Goal: Complete application form

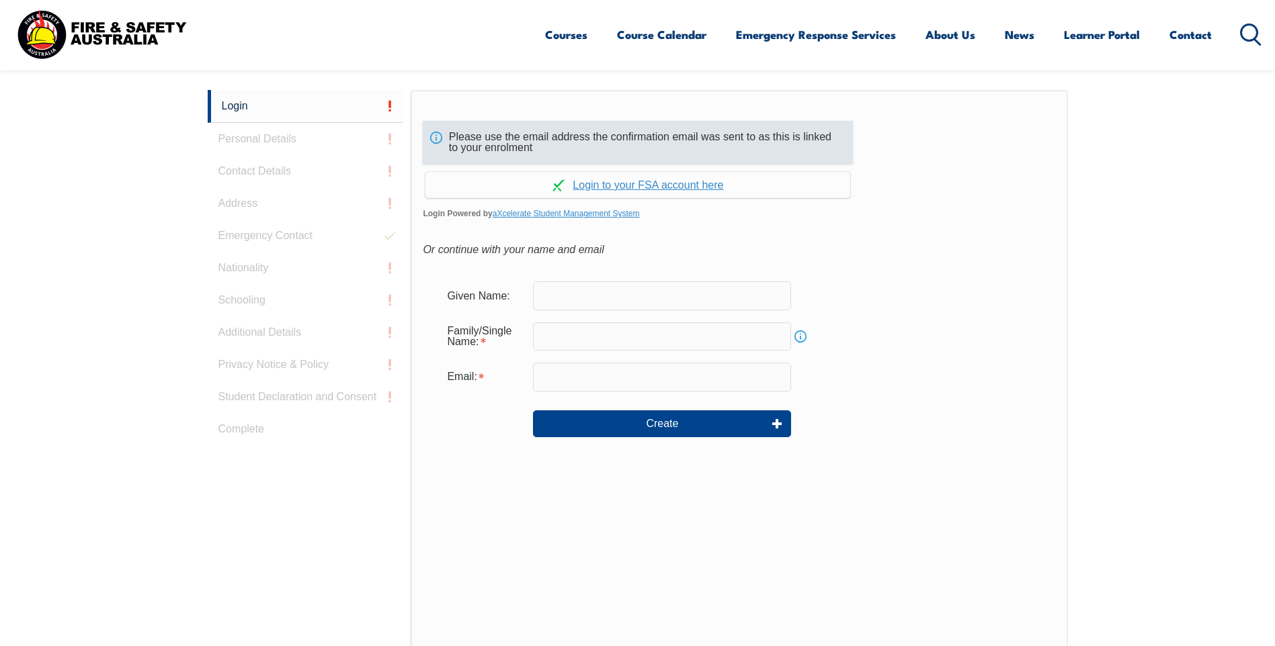
scroll to position [358, 0]
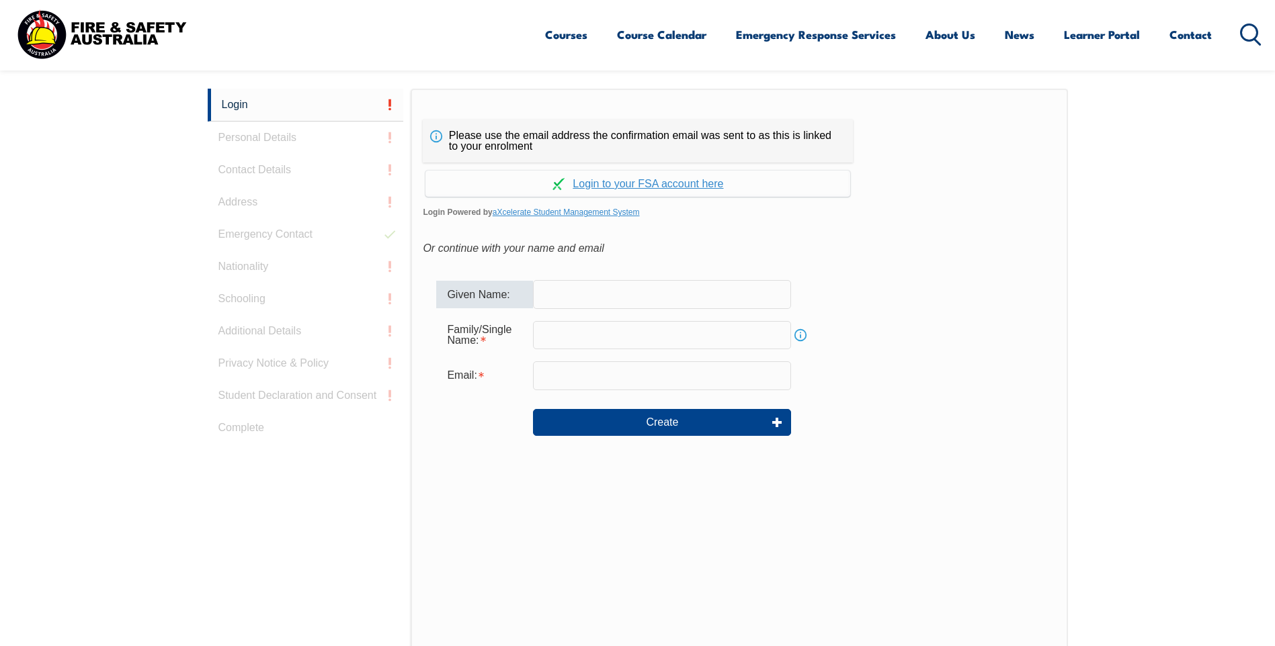
click at [580, 297] on input "text" at bounding box center [662, 294] width 258 height 28
type input "[PERSON_NAME]"
click at [546, 339] on input "text" at bounding box center [662, 335] width 258 height 28
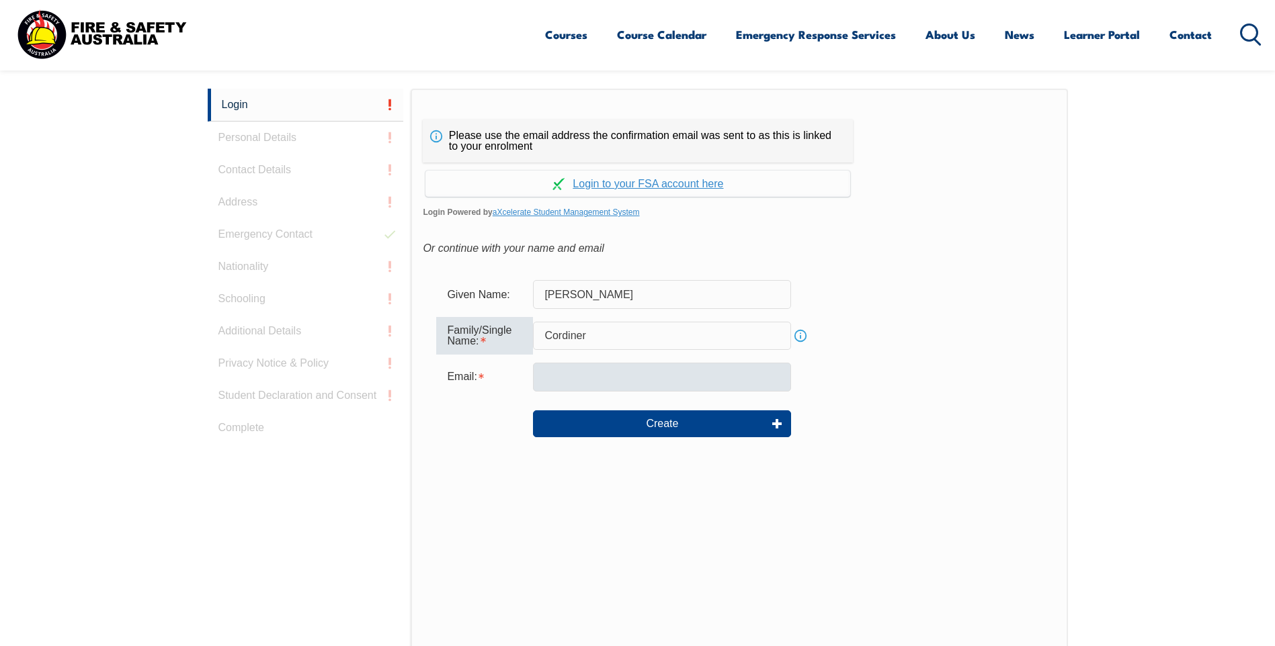
type input "Cordiner"
click at [550, 379] on input "email" at bounding box center [662, 377] width 258 height 28
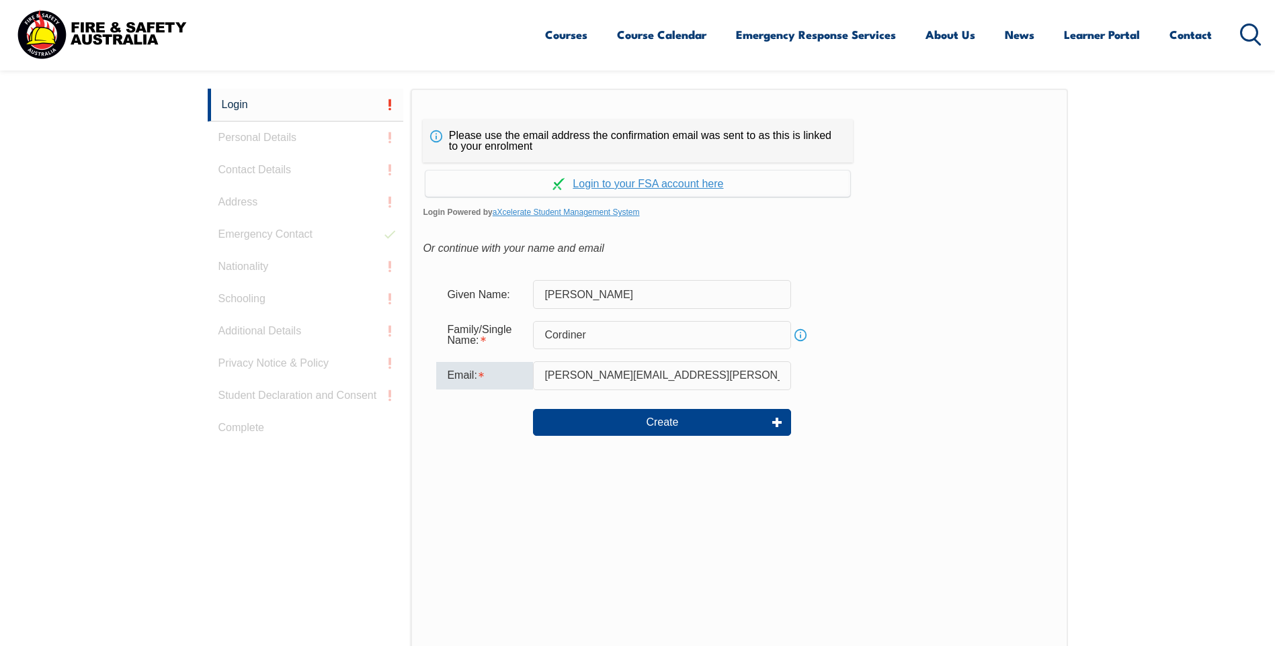
type input "james.cordiner@bluescopesteel.com"
click at [931, 388] on div "Email: james.cordiner@bluescopesteel.com" at bounding box center [738, 375] width 605 height 28
click at [587, 184] on link "Continue with aXcelerate" at bounding box center [637, 184] width 425 height 26
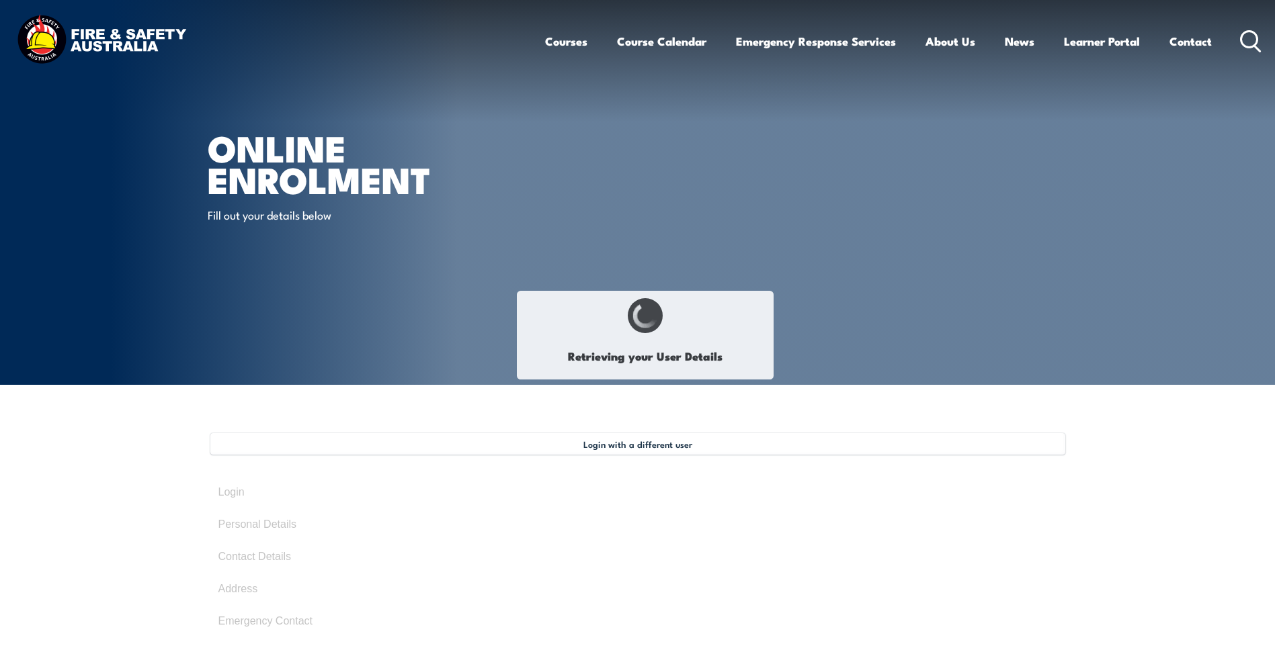
select select "Mr"
type input "[PERSON_NAME]"
type input "Cordiner"
type input "[DATE]"
type input "LAMMY8YQQQ"
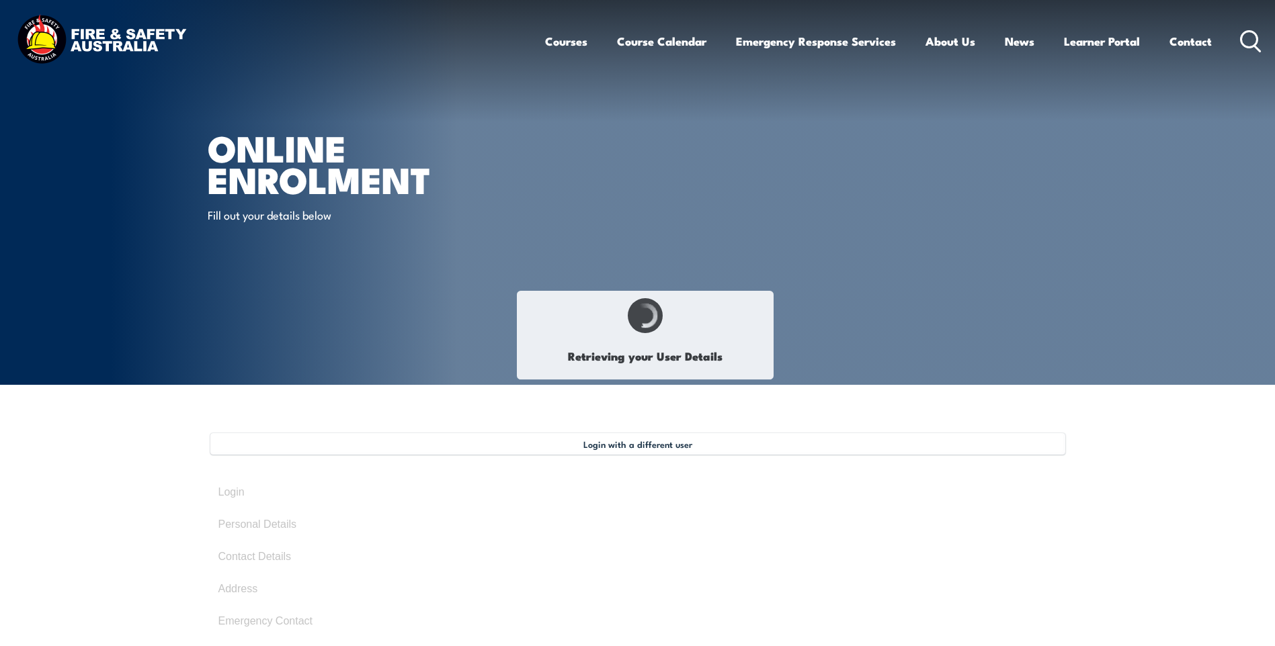
select select "M"
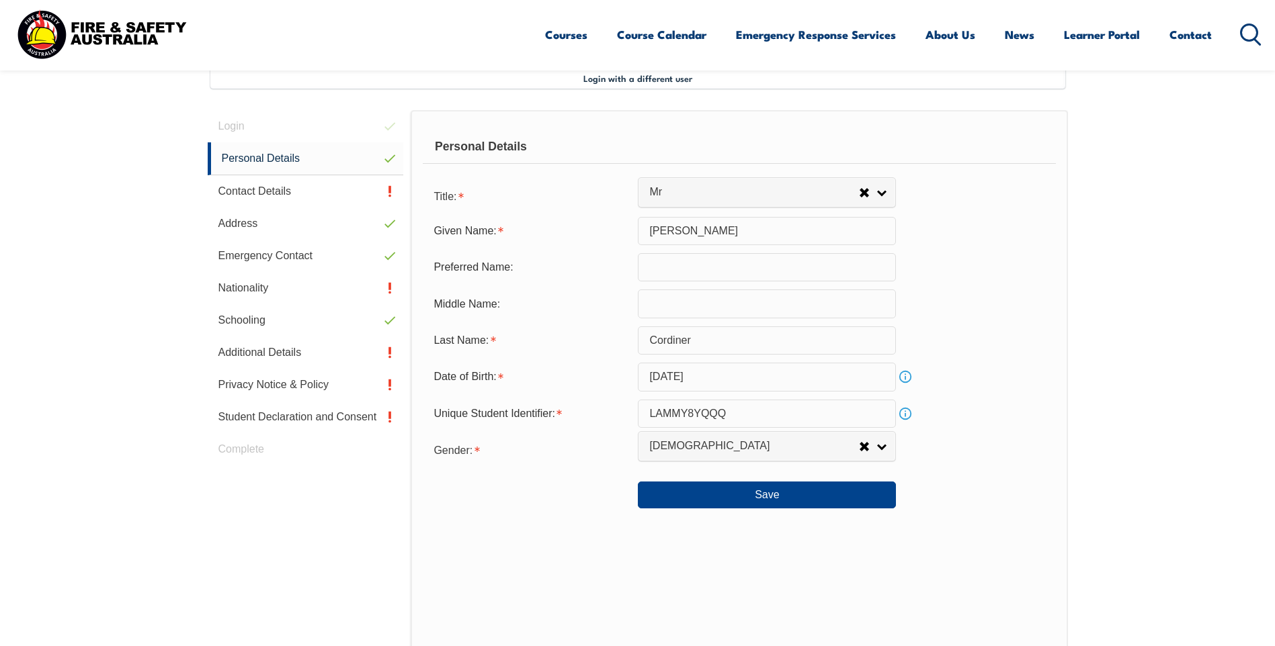
scroll to position [433, 0]
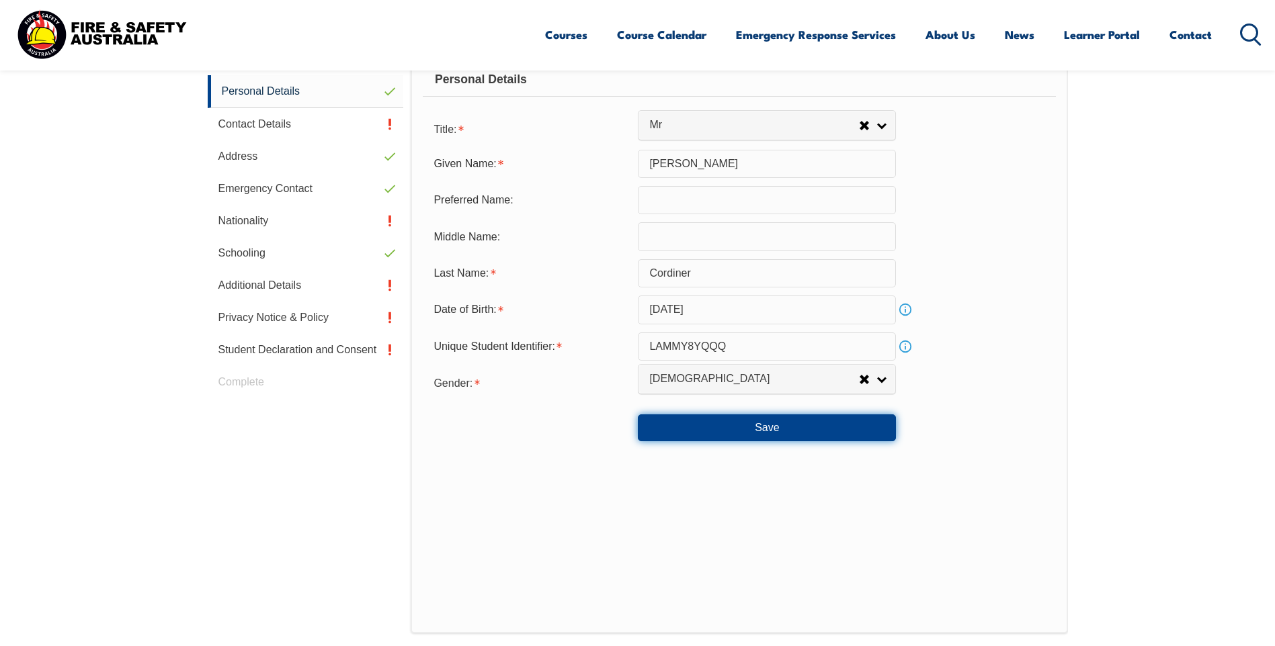
click at [762, 424] on button "Save" at bounding box center [767, 428] width 258 height 27
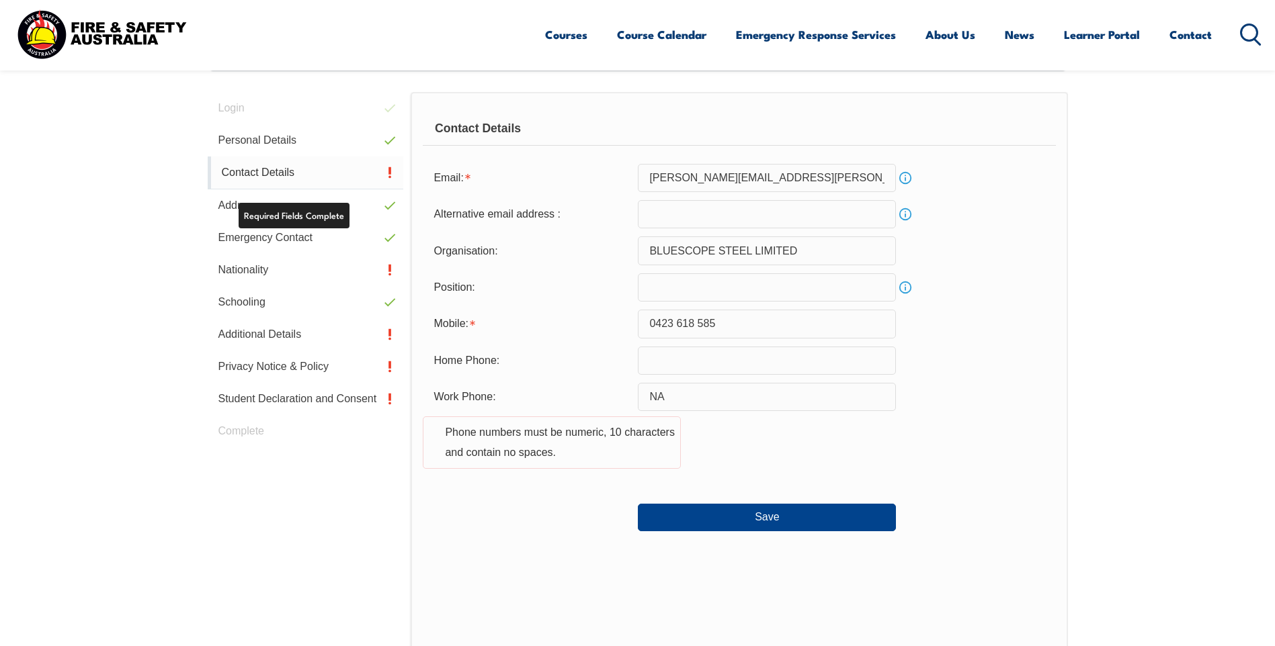
scroll to position [366, 0]
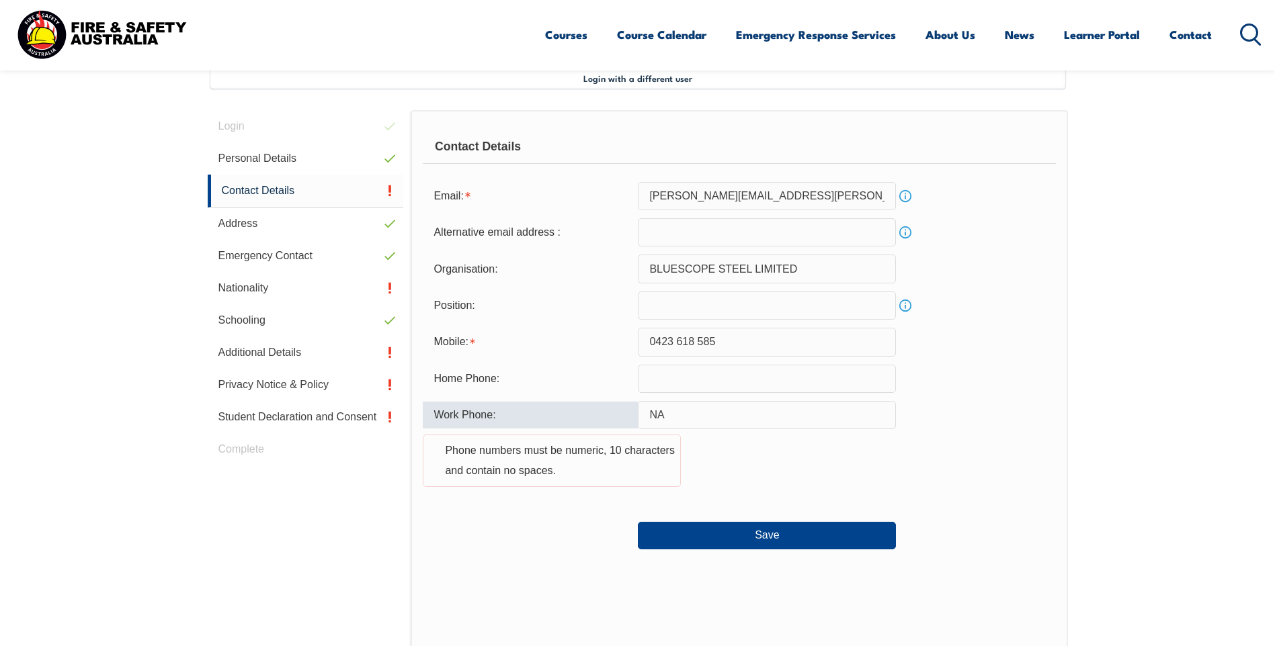
click at [699, 413] on input "NA" at bounding box center [767, 415] width 258 height 28
type input "N"
click at [746, 439] on div "Work Phone: Phone numbers must be numeric, 10 characters and contain no spaces." at bounding box center [739, 452] width 632 height 102
click at [676, 340] on input "0423 618 585" at bounding box center [767, 342] width 258 height 28
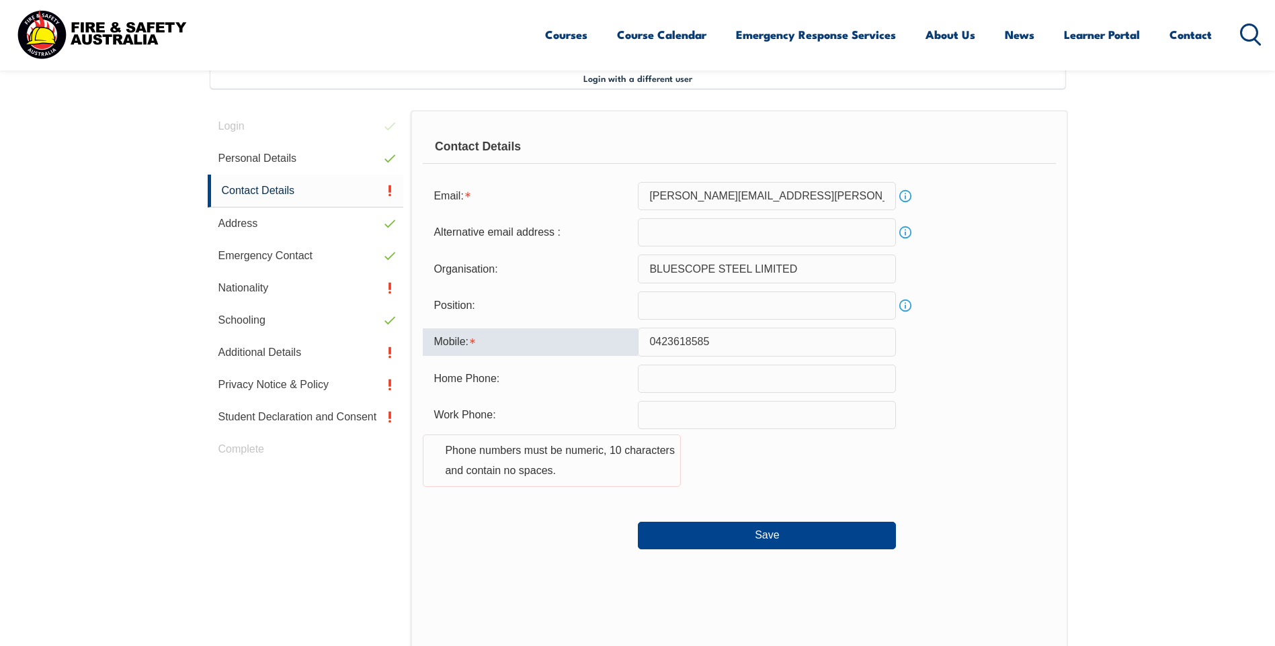
type input "0423618585"
click at [741, 464] on div "Work Phone: Phone numbers must be numeric, 10 characters and contain no spaces." at bounding box center [739, 452] width 632 height 102
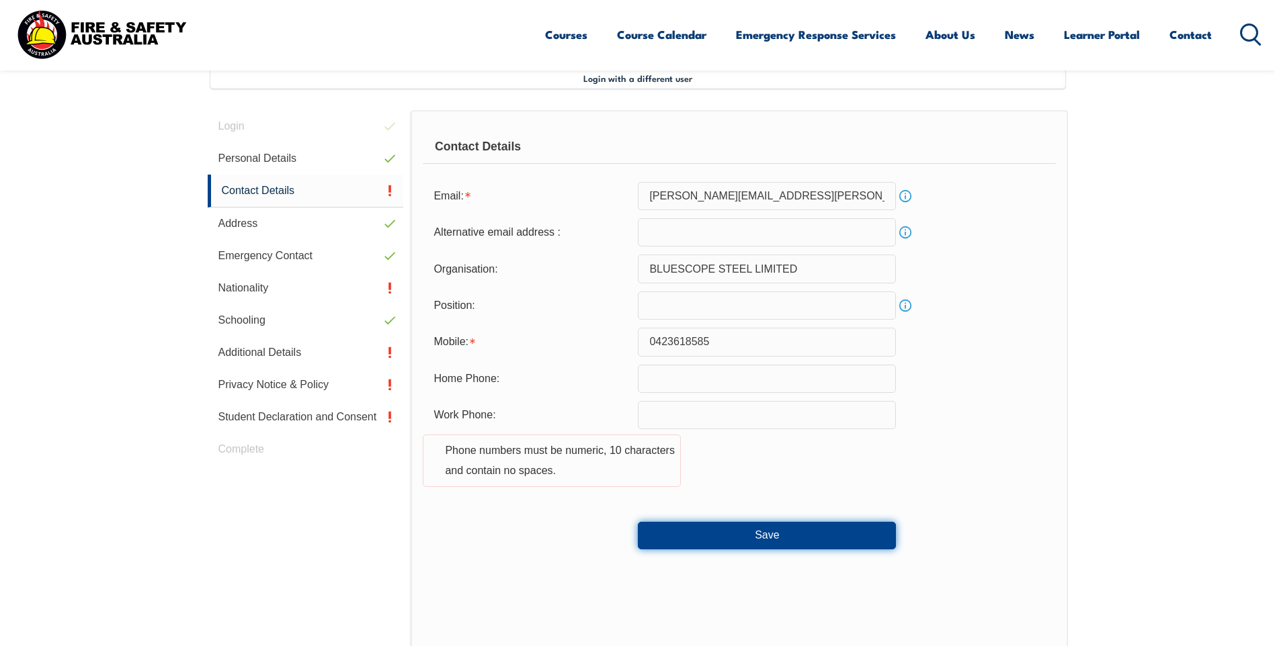
click at [761, 539] on button "Save" at bounding box center [767, 535] width 258 height 27
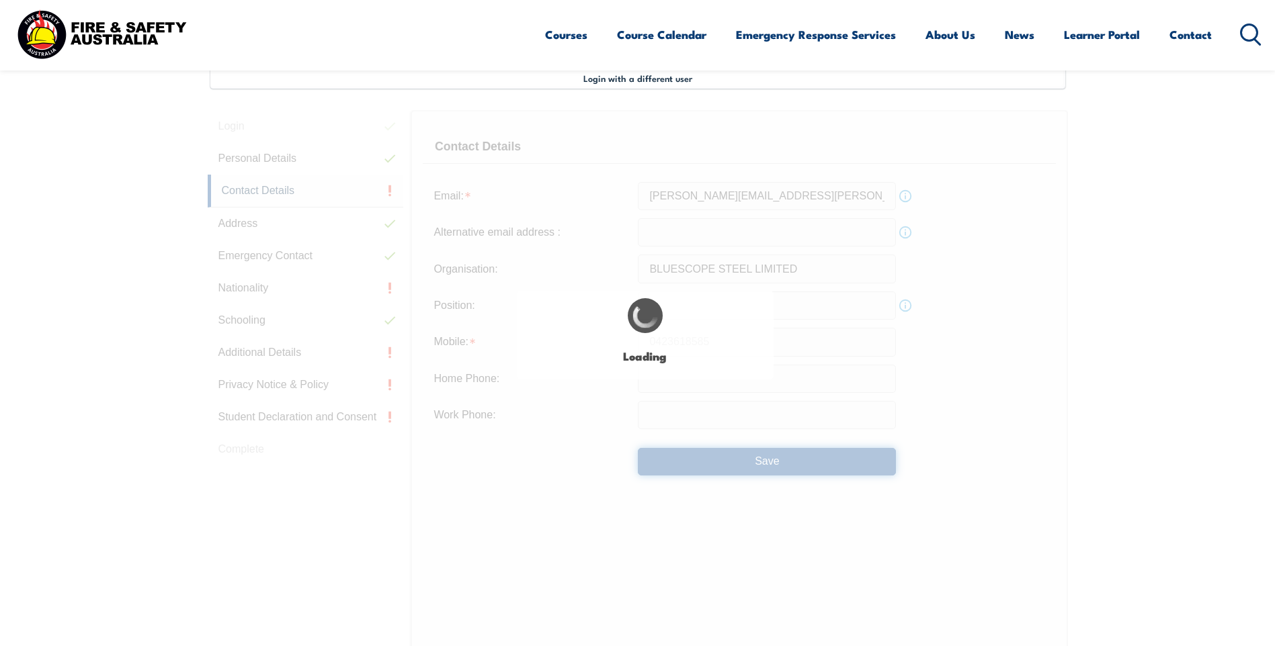
type input "NA"
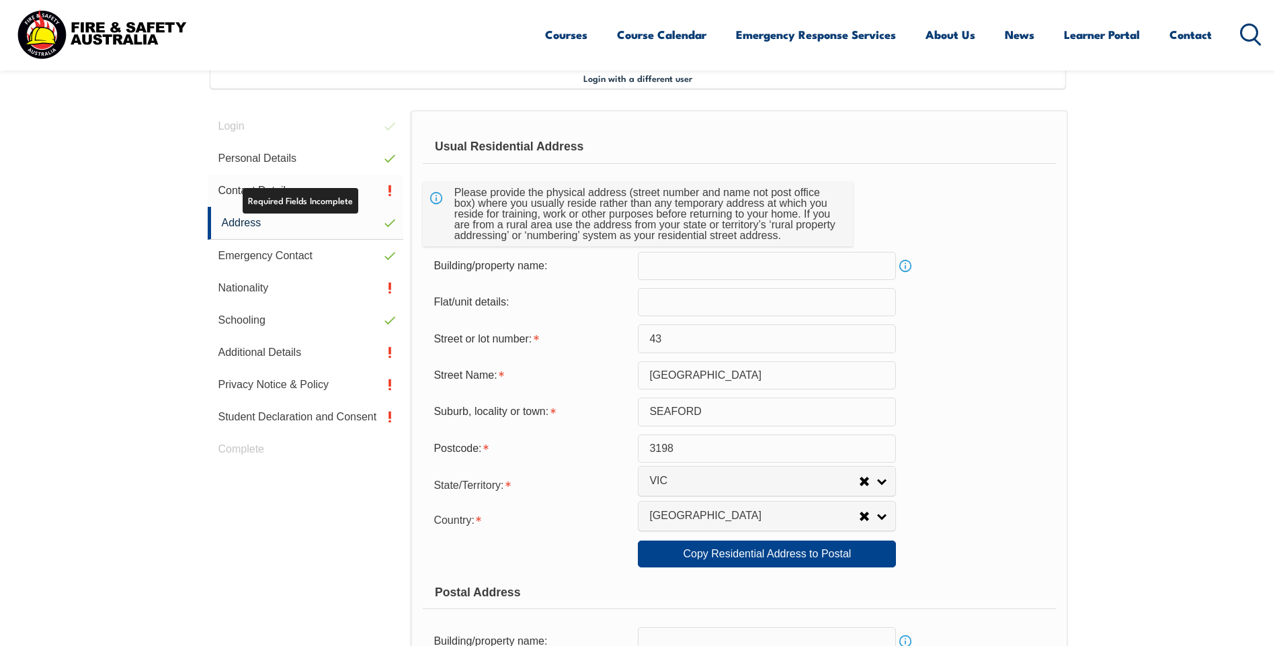
click at [320, 191] on link "Contact Details" at bounding box center [306, 191] width 196 height 32
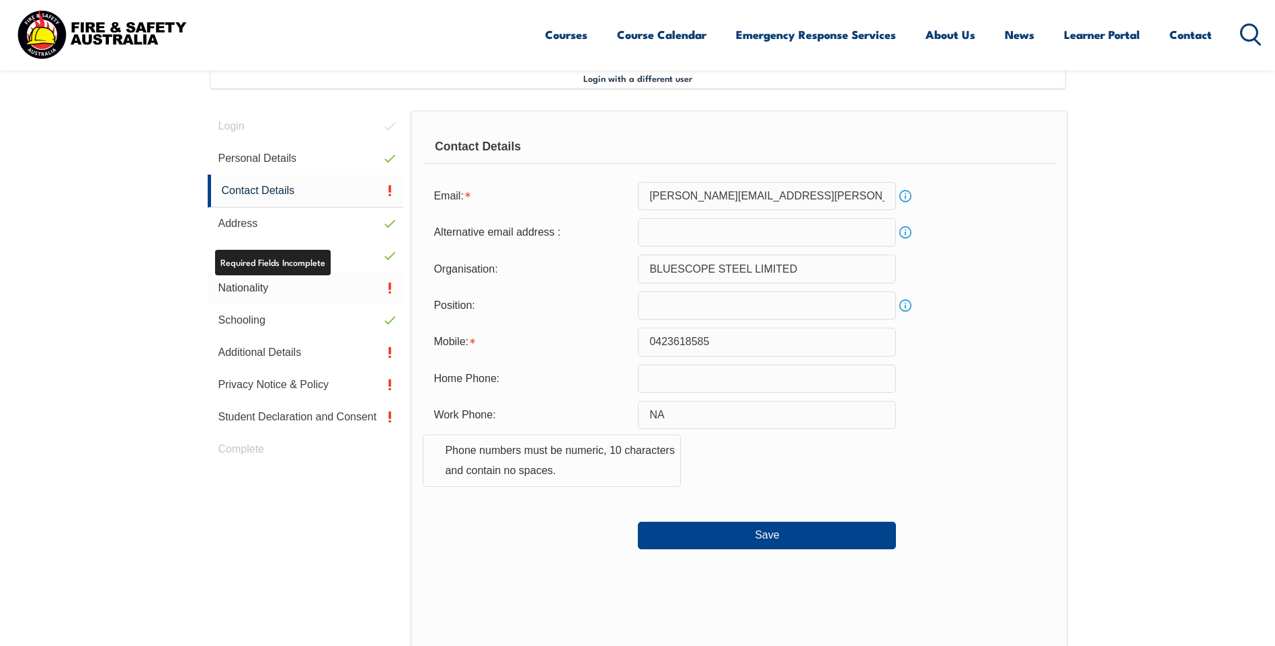
click at [278, 286] on link "Nationality" at bounding box center [306, 288] width 196 height 32
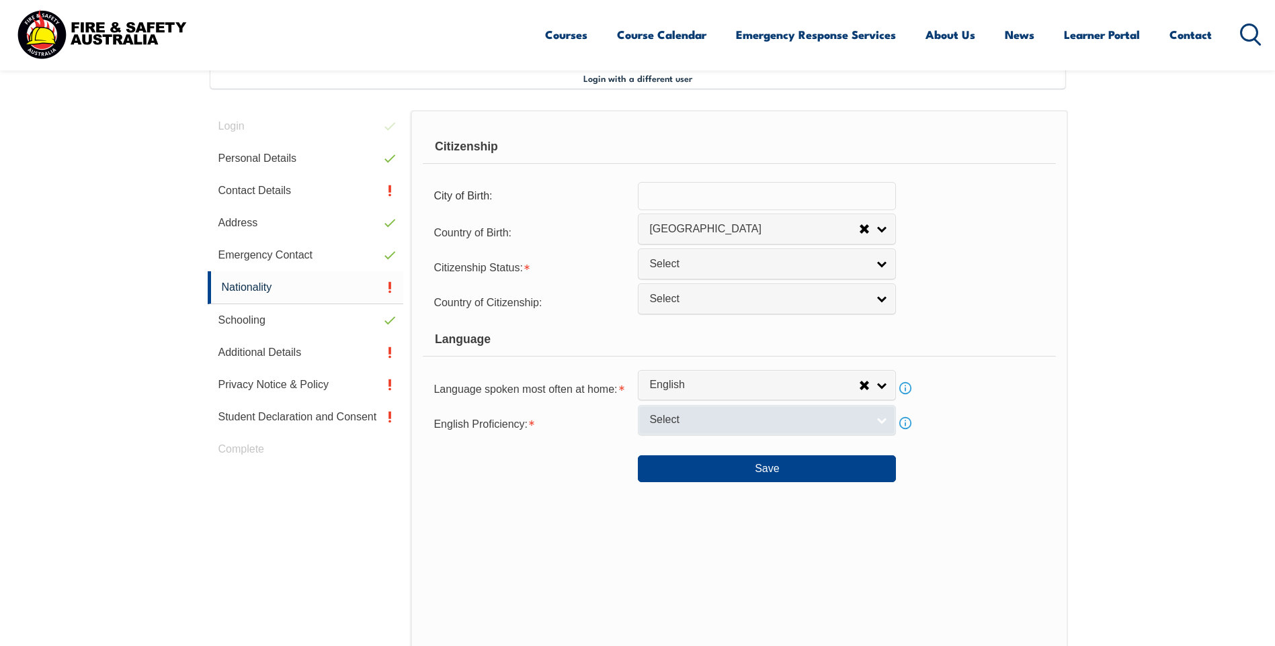
click at [736, 425] on span "Select" at bounding box center [758, 420] width 218 height 14
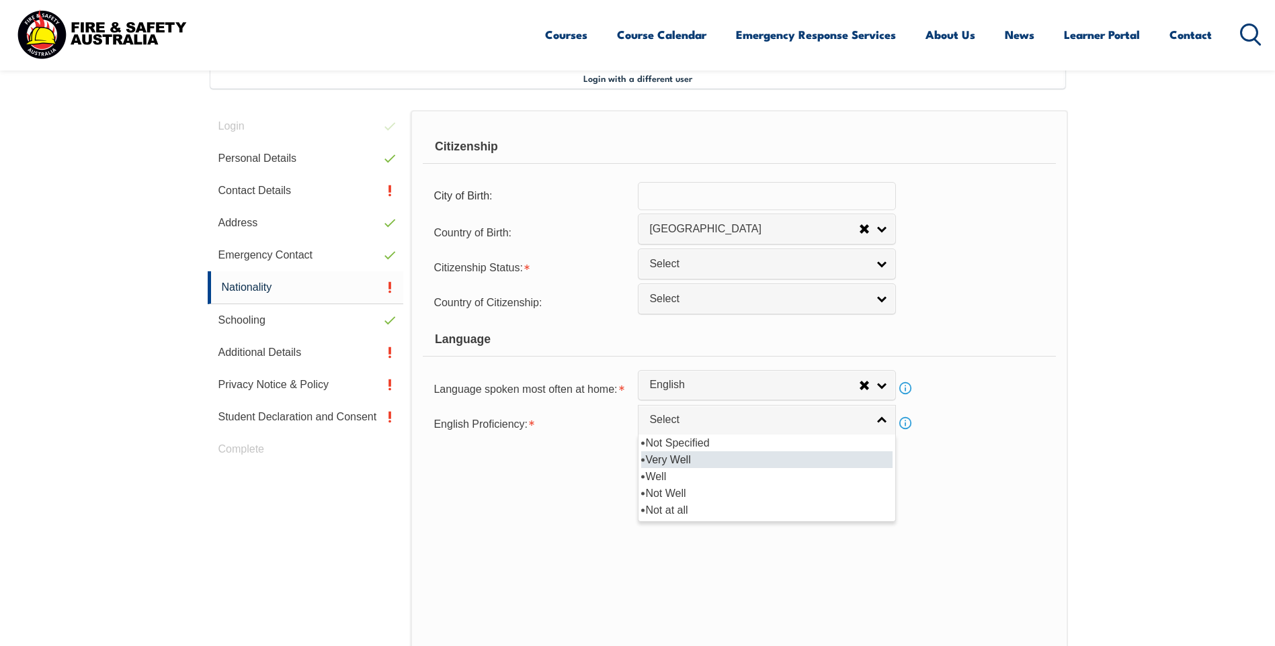
click at [700, 462] on li "Very Well" at bounding box center [766, 459] width 251 height 17
select select "1"
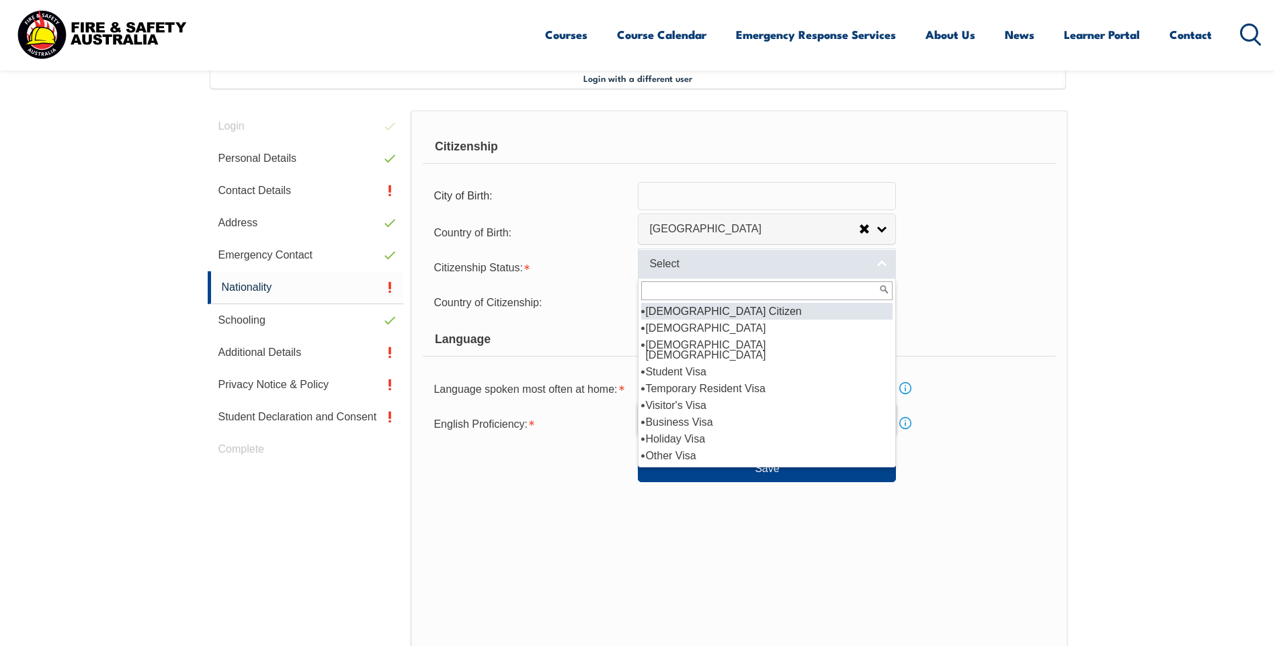
click at [702, 269] on span "Select" at bounding box center [758, 264] width 218 height 14
click at [691, 311] on li "[DEMOGRAPHIC_DATA] Citizen" at bounding box center [766, 311] width 251 height 17
select select "1"
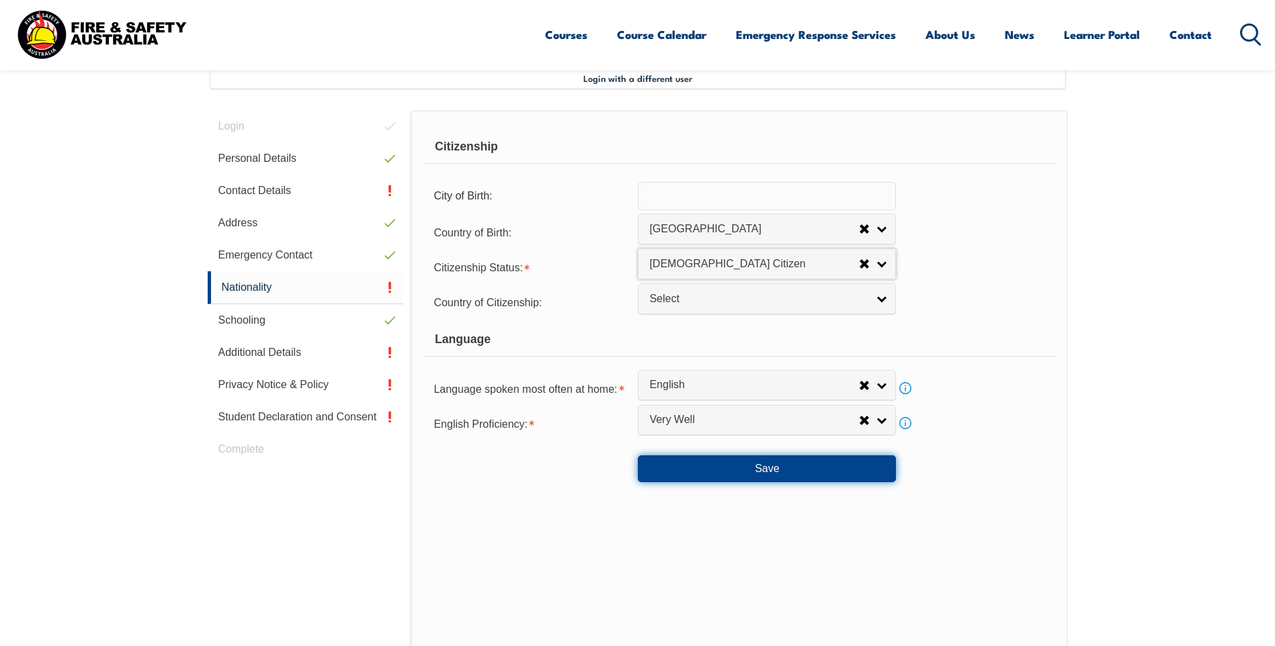
click at [733, 462] on button "Save" at bounding box center [767, 469] width 258 height 27
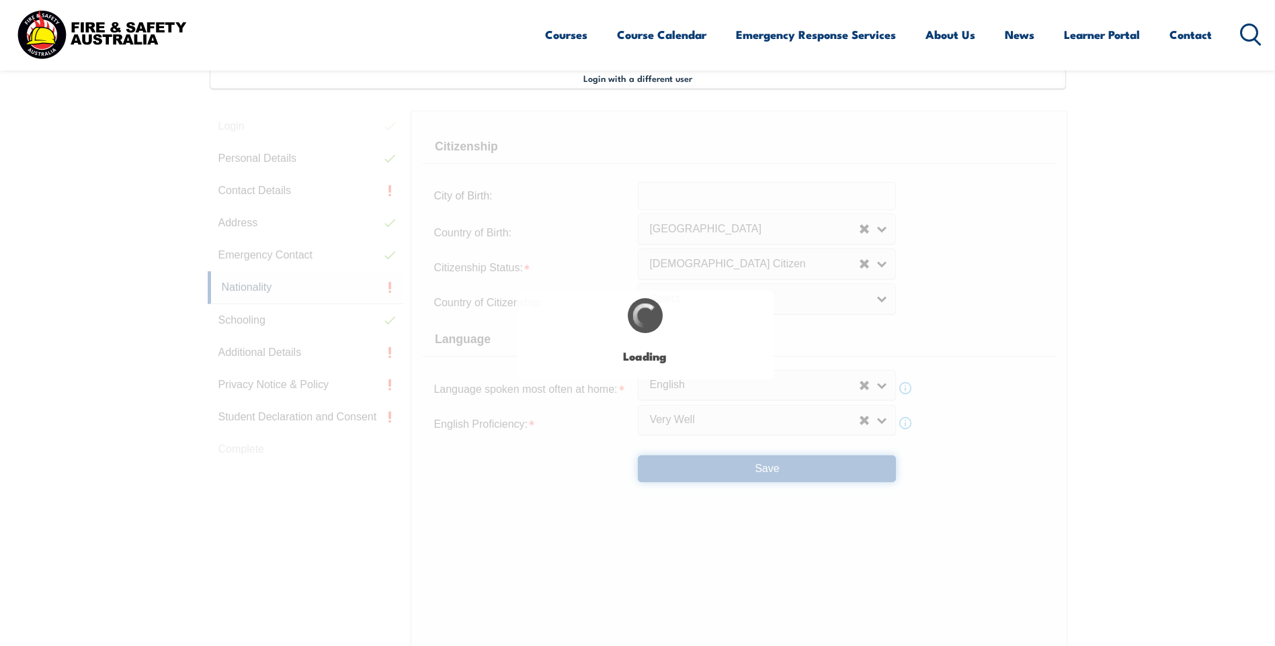
select select
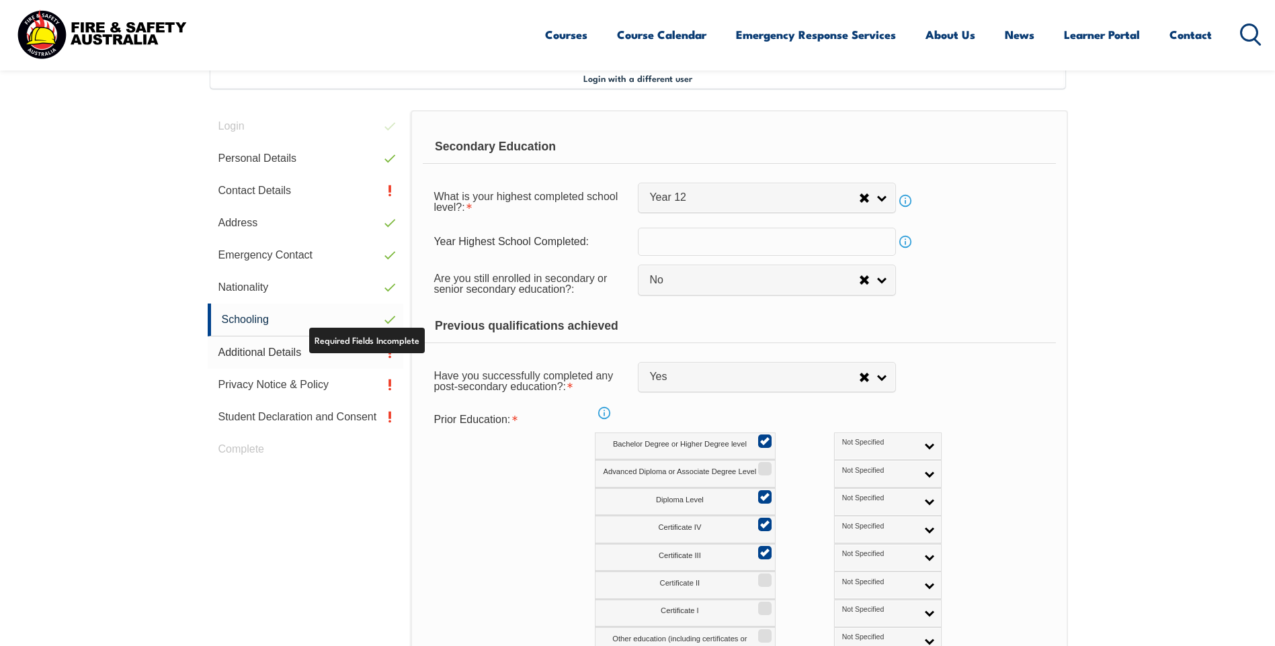
click at [279, 358] on link "Additional Details" at bounding box center [306, 353] width 196 height 32
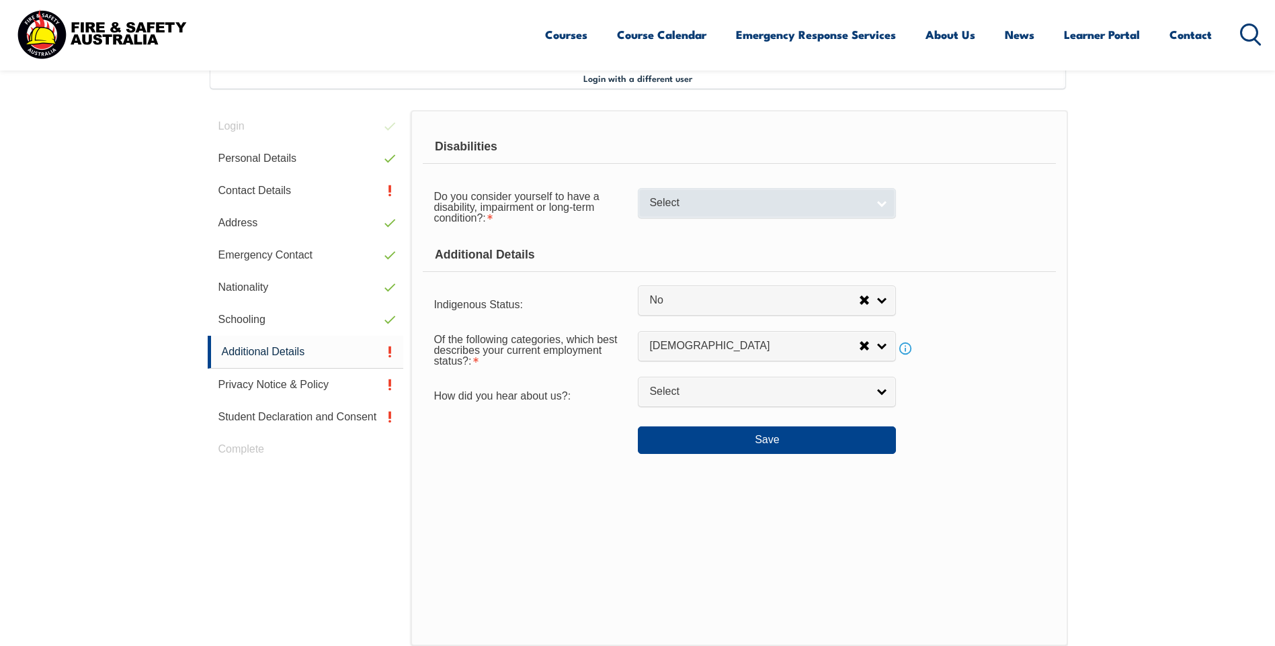
click at [681, 204] on span "Select" at bounding box center [758, 203] width 218 height 14
click at [673, 229] on li "No" at bounding box center [766, 226] width 251 height 17
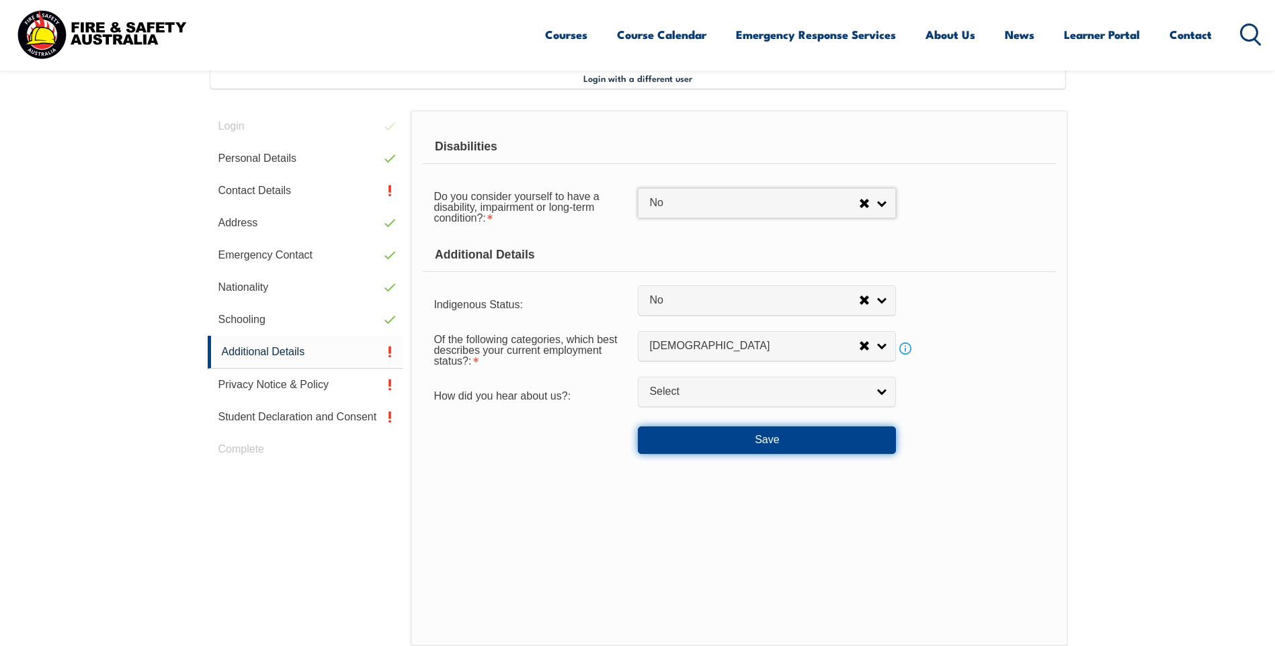
click at [800, 438] on button "Save" at bounding box center [767, 440] width 258 height 27
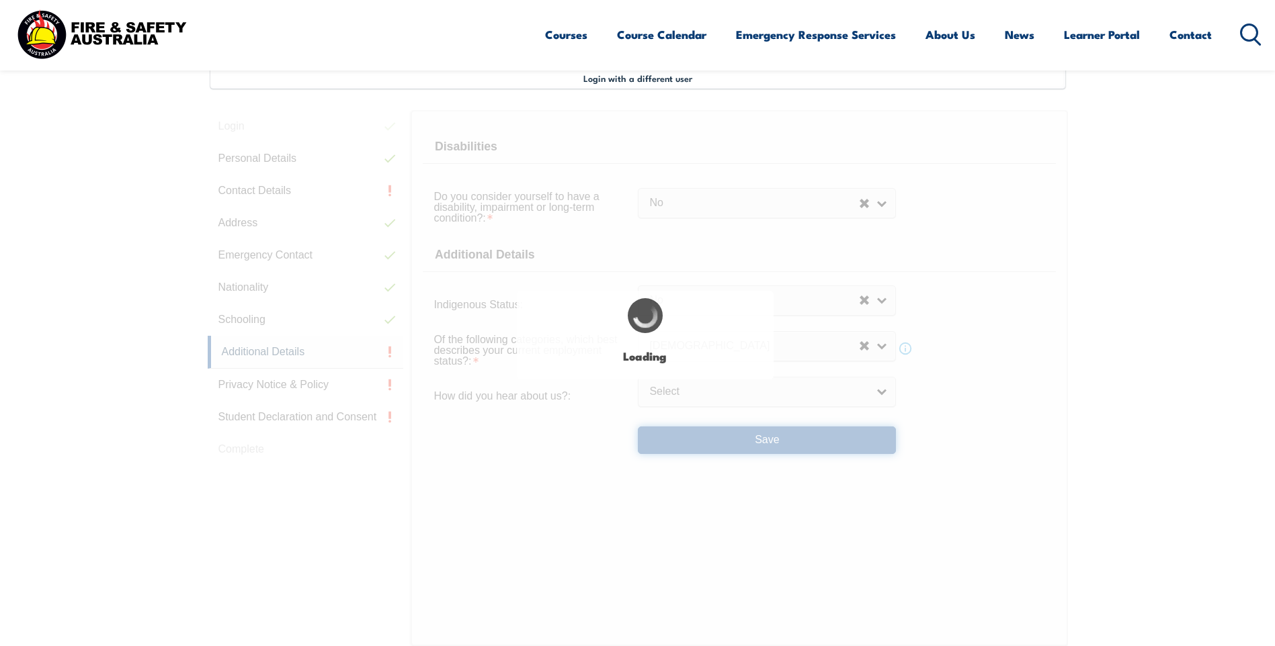
select select "false"
select select
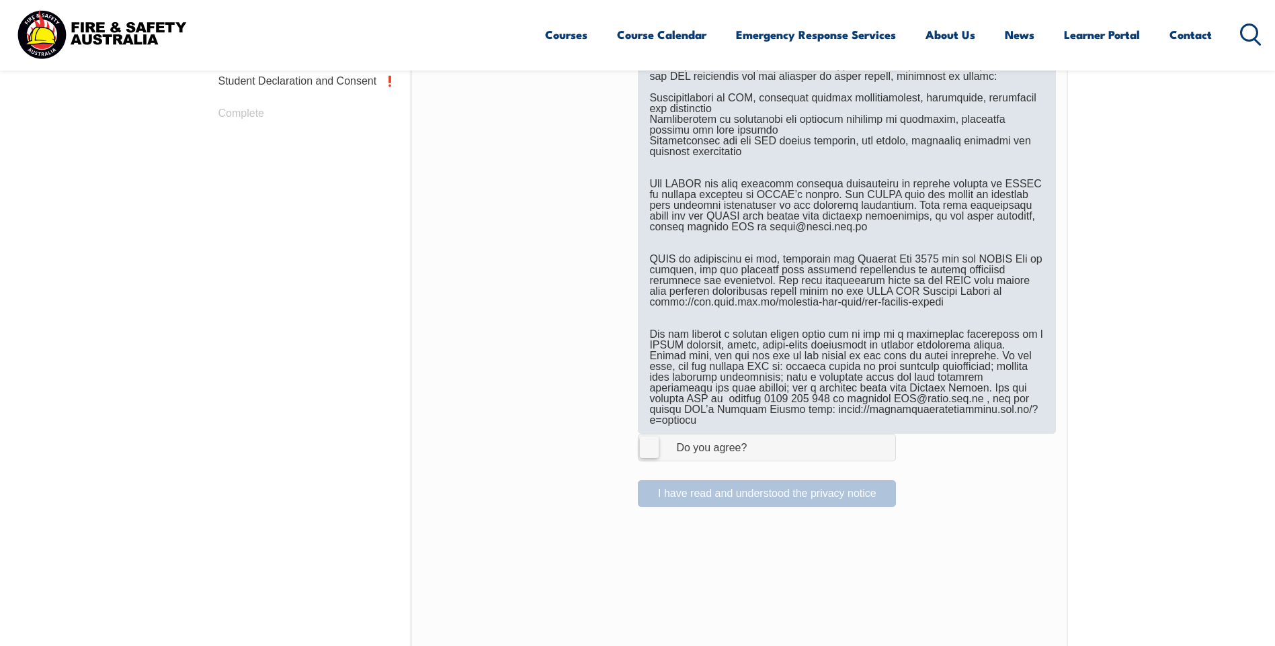
scroll to position [904, 0]
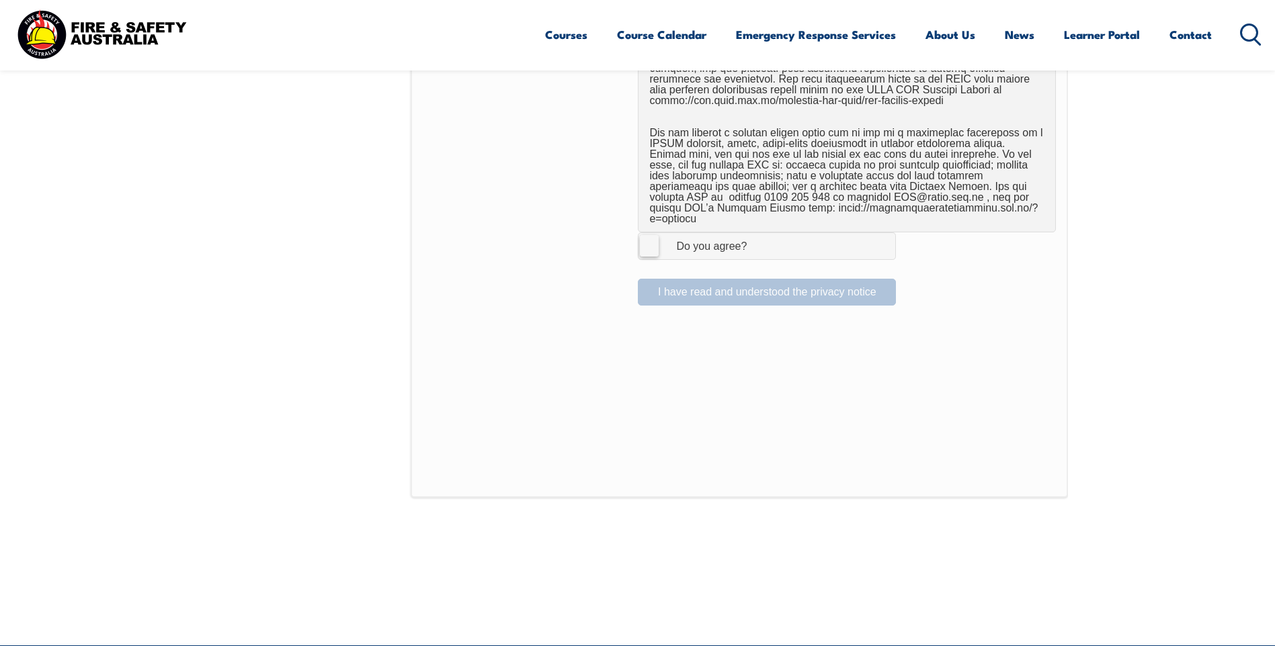
click at [682, 241] on div "Do you agree?" at bounding box center [697, 246] width 97 height 11
click at [757, 234] on input "I Agree Do you agree?" at bounding box center [768, 246] width 23 height 26
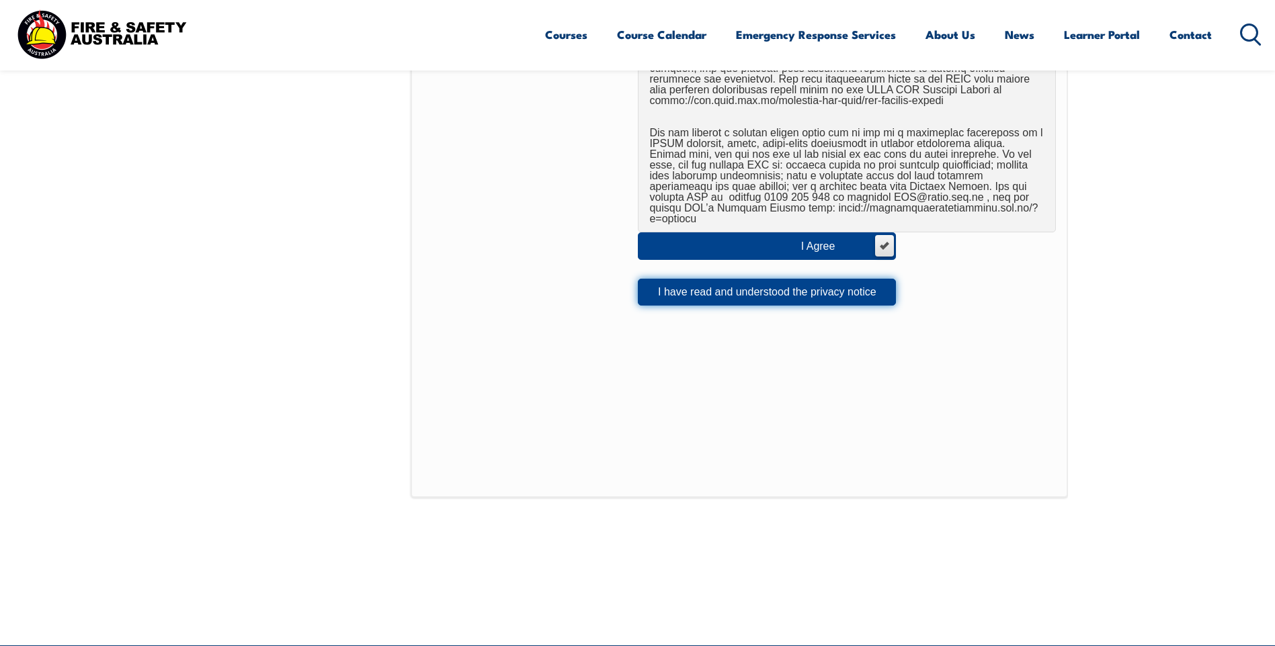
click at [826, 282] on button "I have read and understood the privacy notice" at bounding box center [767, 292] width 258 height 27
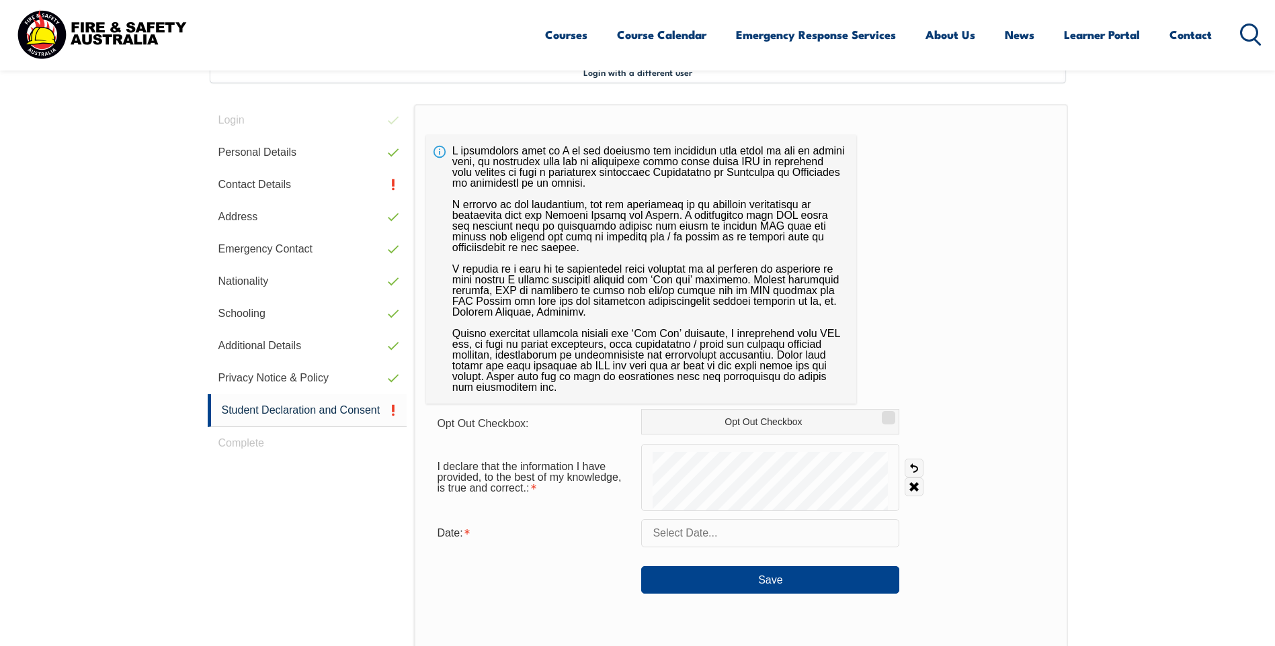
scroll to position [366, 0]
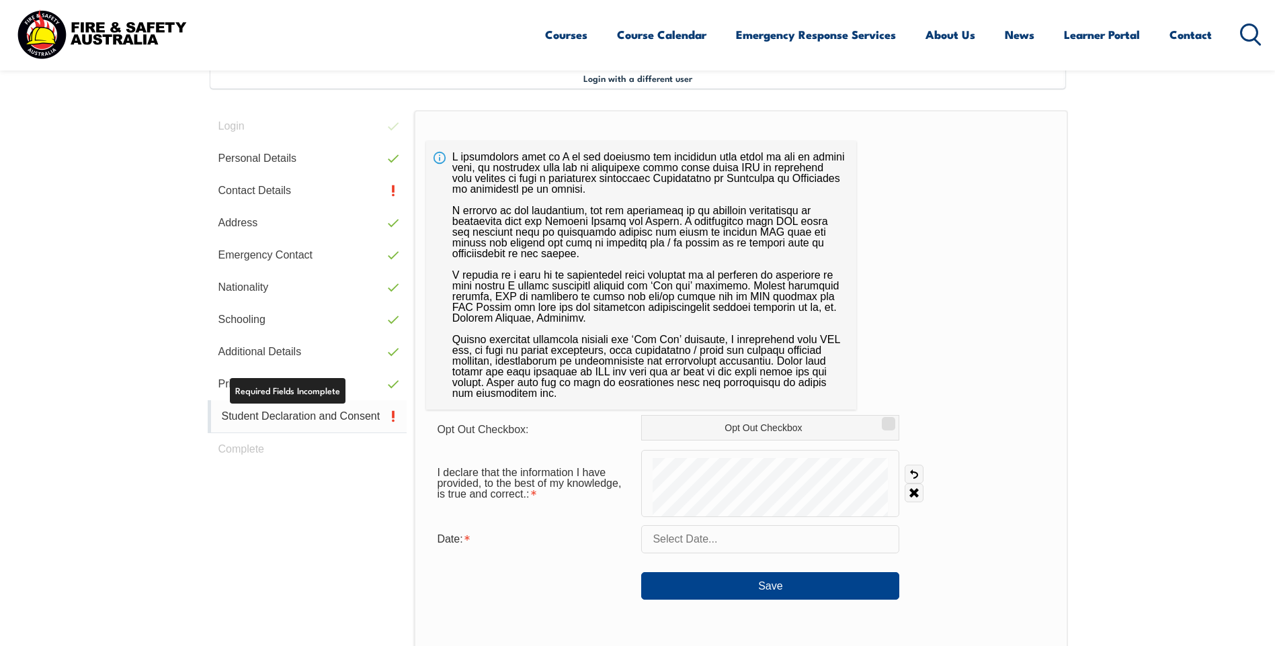
click at [326, 415] on link "Student Declaration and Consent" at bounding box center [308, 416] width 200 height 33
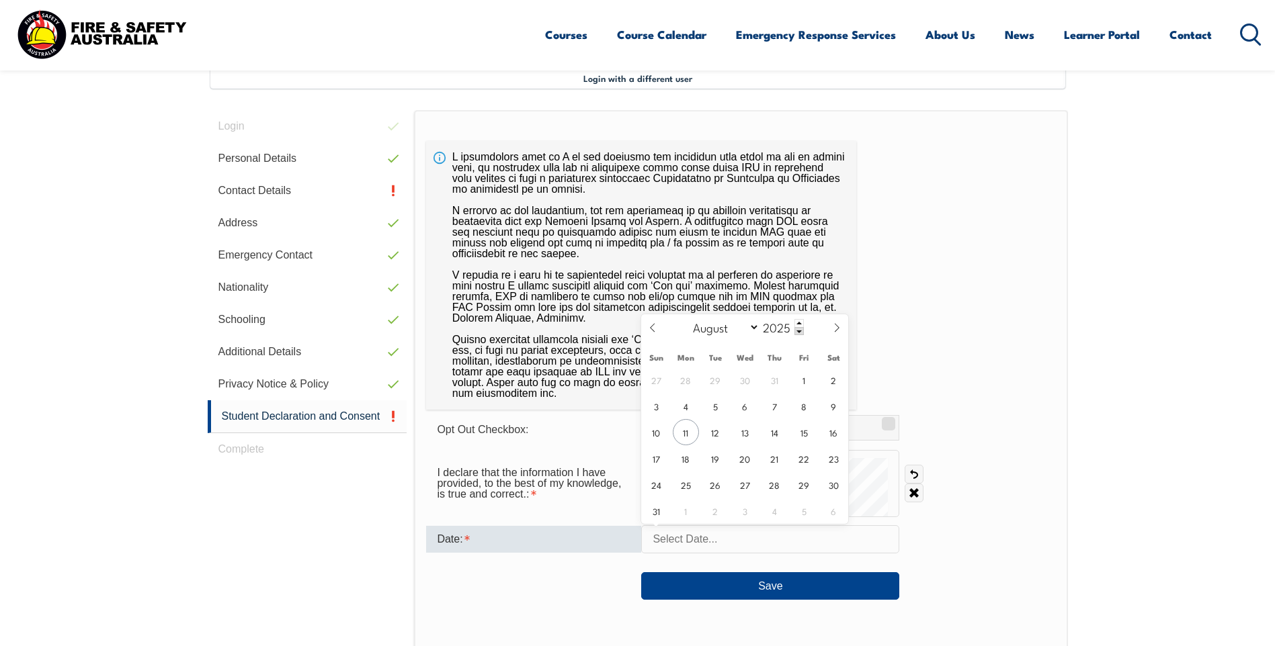
click at [695, 535] on input "text" at bounding box center [770, 539] width 258 height 28
click at [691, 437] on span "11" at bounding box center [686, 432] width 26 height 26
type input "[DATE]"
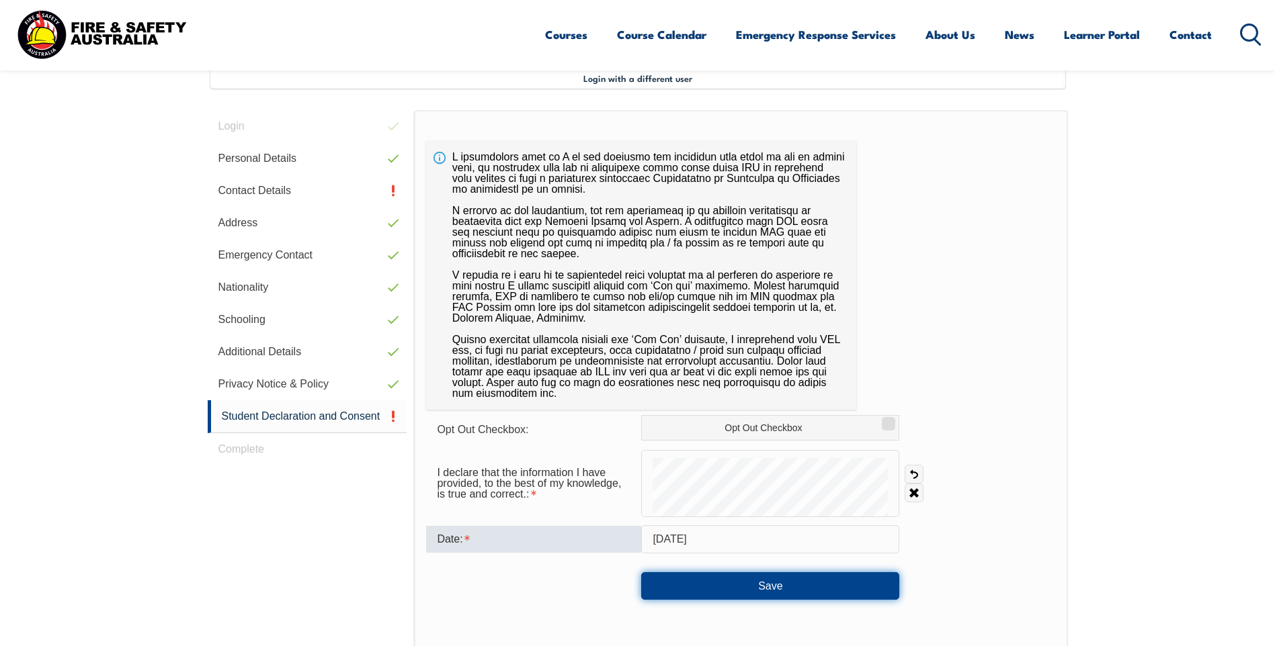
click at [757, 593] on button "Save" at bounding box center [770, 585] width 258 height 27
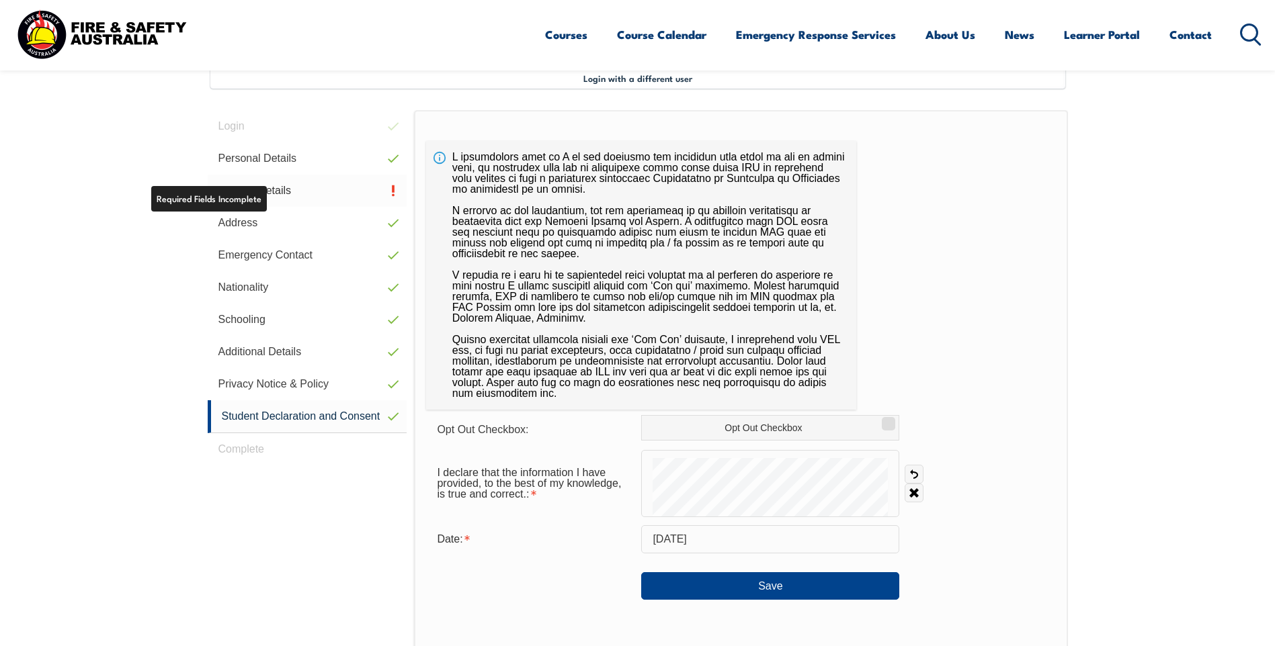
click at [288, 191] on link "Contact Details" at bounding box center [308, 191] width 200 height 32
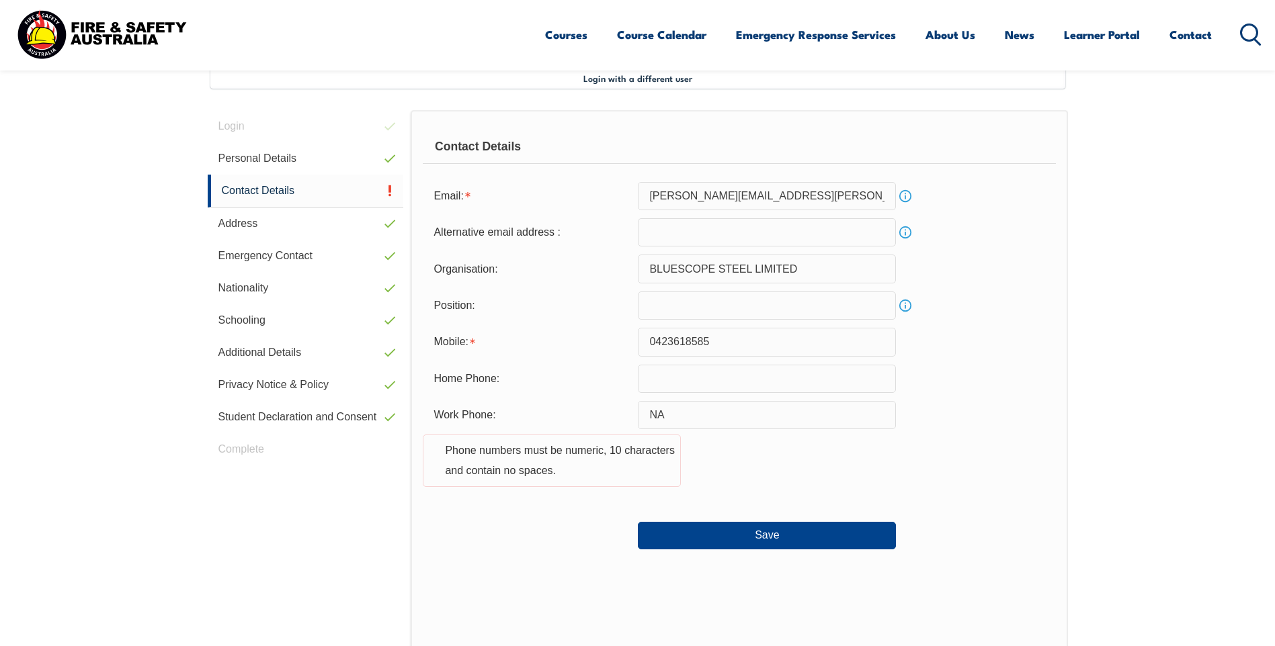
click at [765, 419] on input "NA" at bounding box center [767, 415] width 258 height 28
type input "N"
click at [785, 454] on div "Work Phone: 59796281 Phone numbers must be numeric, 10 characters and contain n…" at bounding box center [739, 452] width 632 height 102
click at [783, 536] on button "Save" at bounding box center [767, 535] width 258 height 27
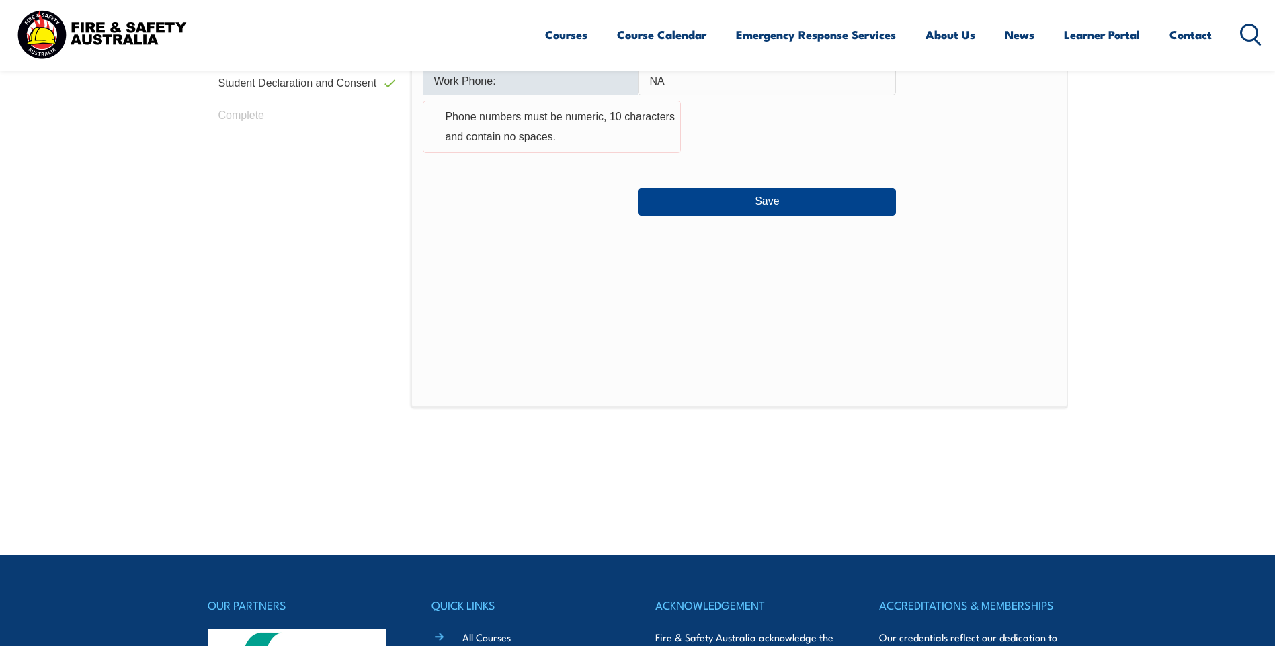
scroll to position [566, 0]
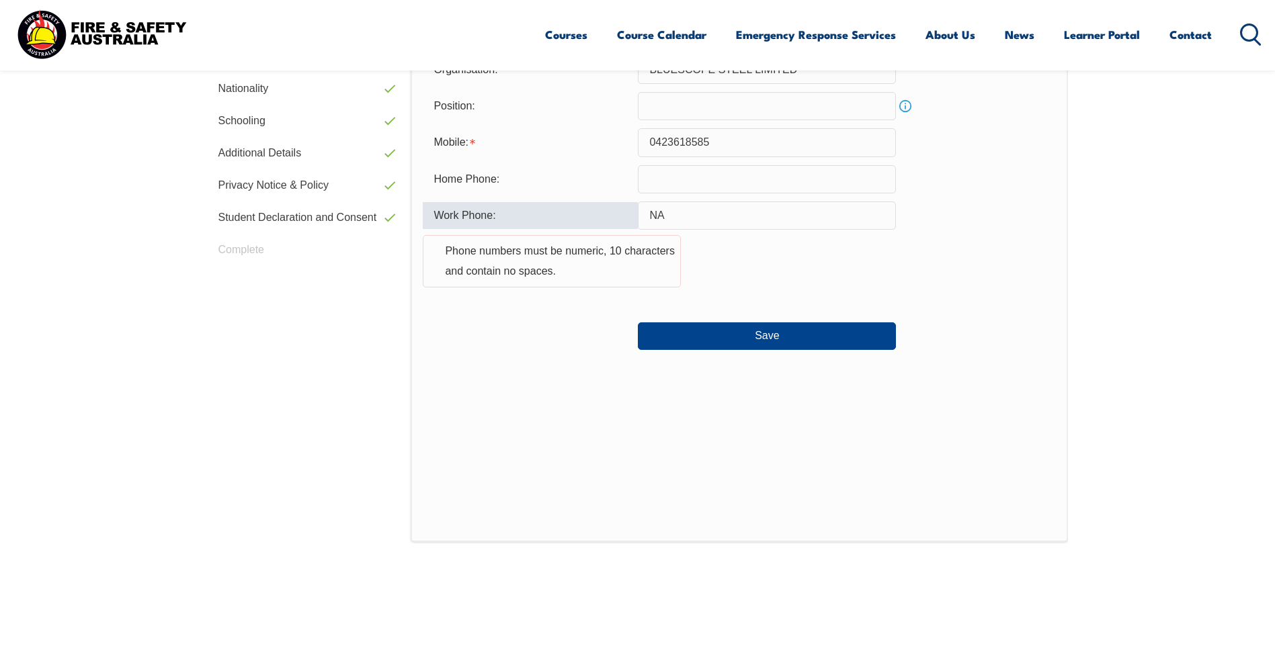
click at [558, 320] on div "Save" at bounding box center [739, 331] width 632 height 38
click at [698, 220] on input "NA" at bounding box center [767, 216] width 258 height 28
type input "N"
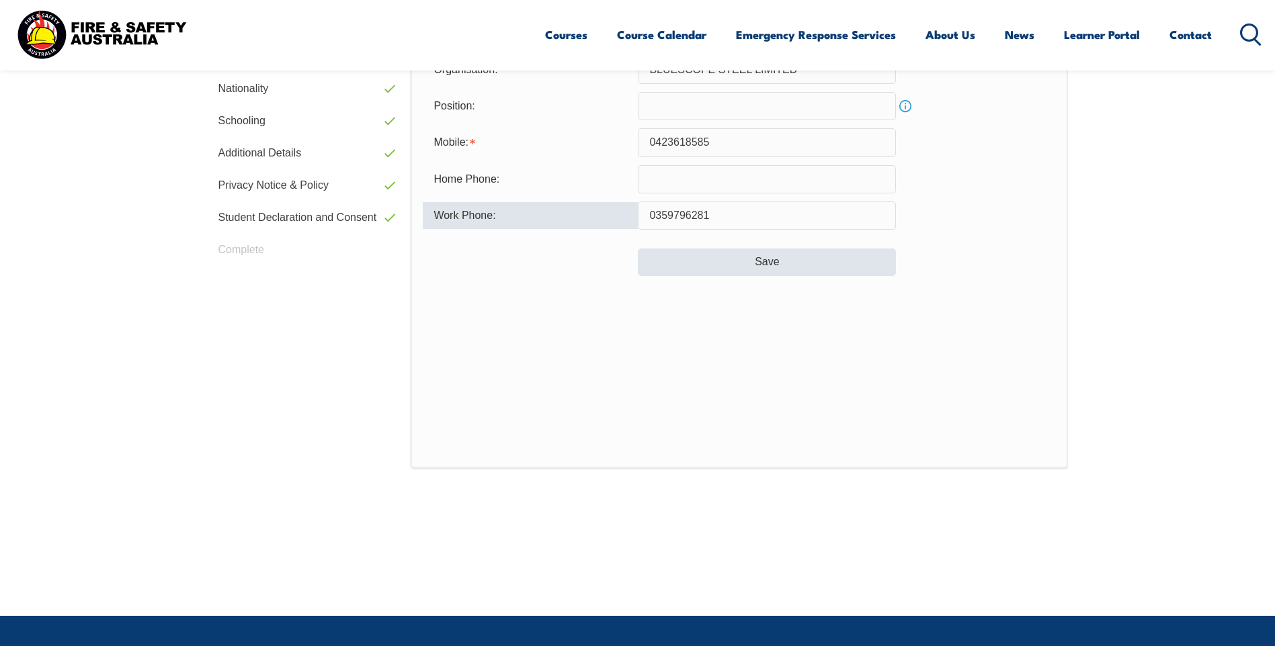
type input "0359796281"
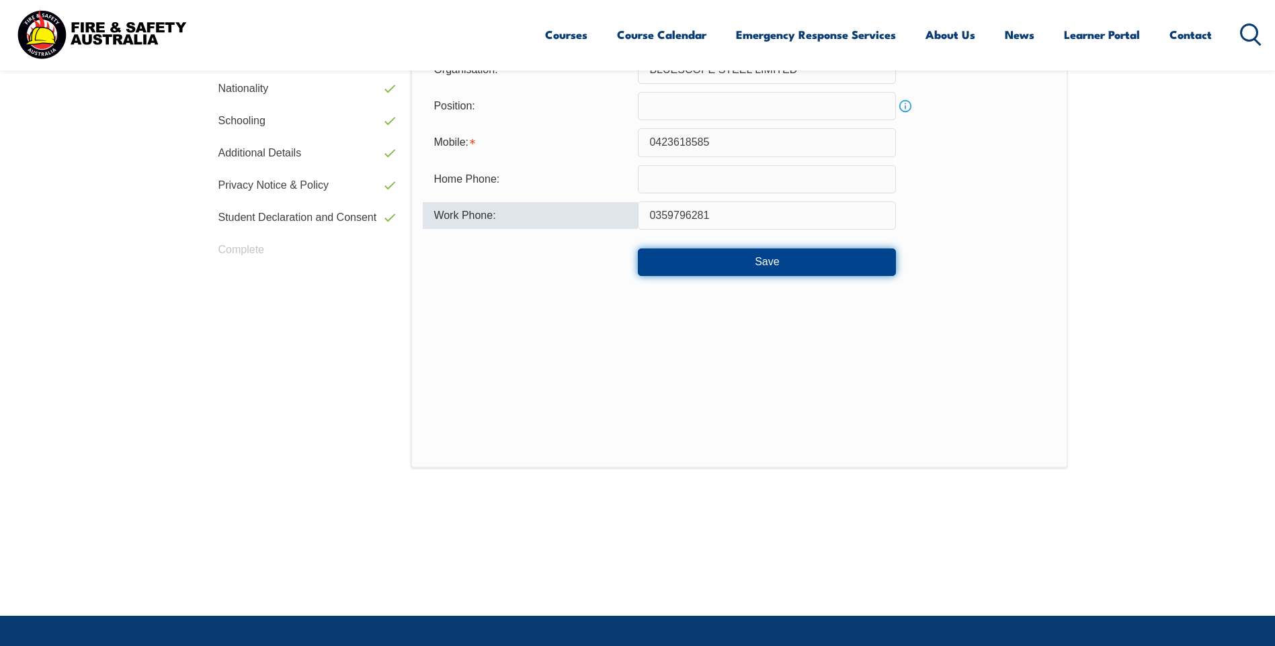
click at [849, 262] on button "Save" at bounding box center [767, 262] width 258 height 27
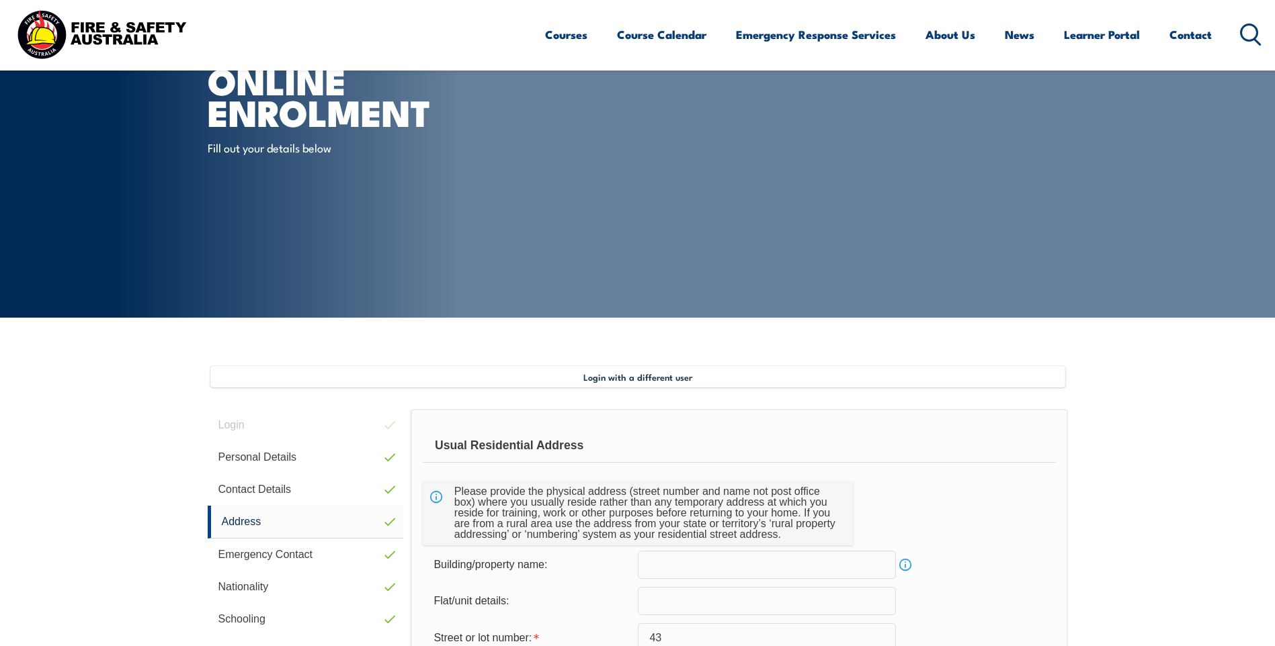
scroll to position [0, 0]
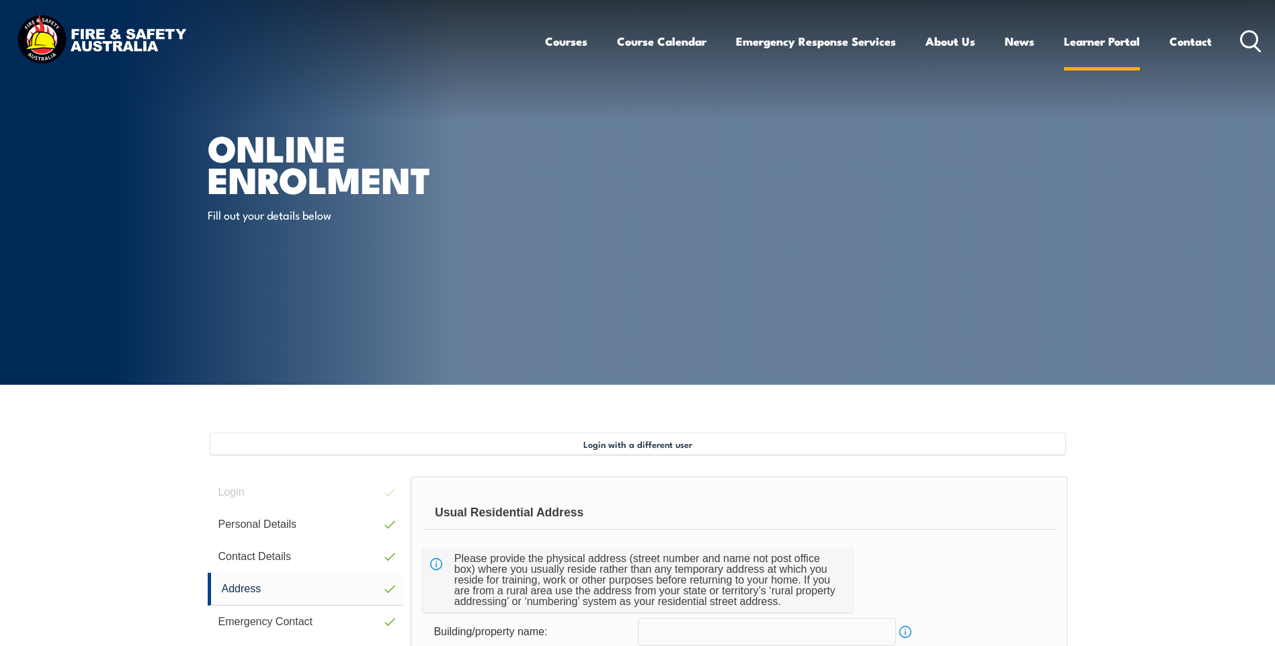
click at [1103, 47] on link "Learner Portal" at bounding box center [1102, 42] width 76 height 36
